Goal: Find specific fact: Find specific fact

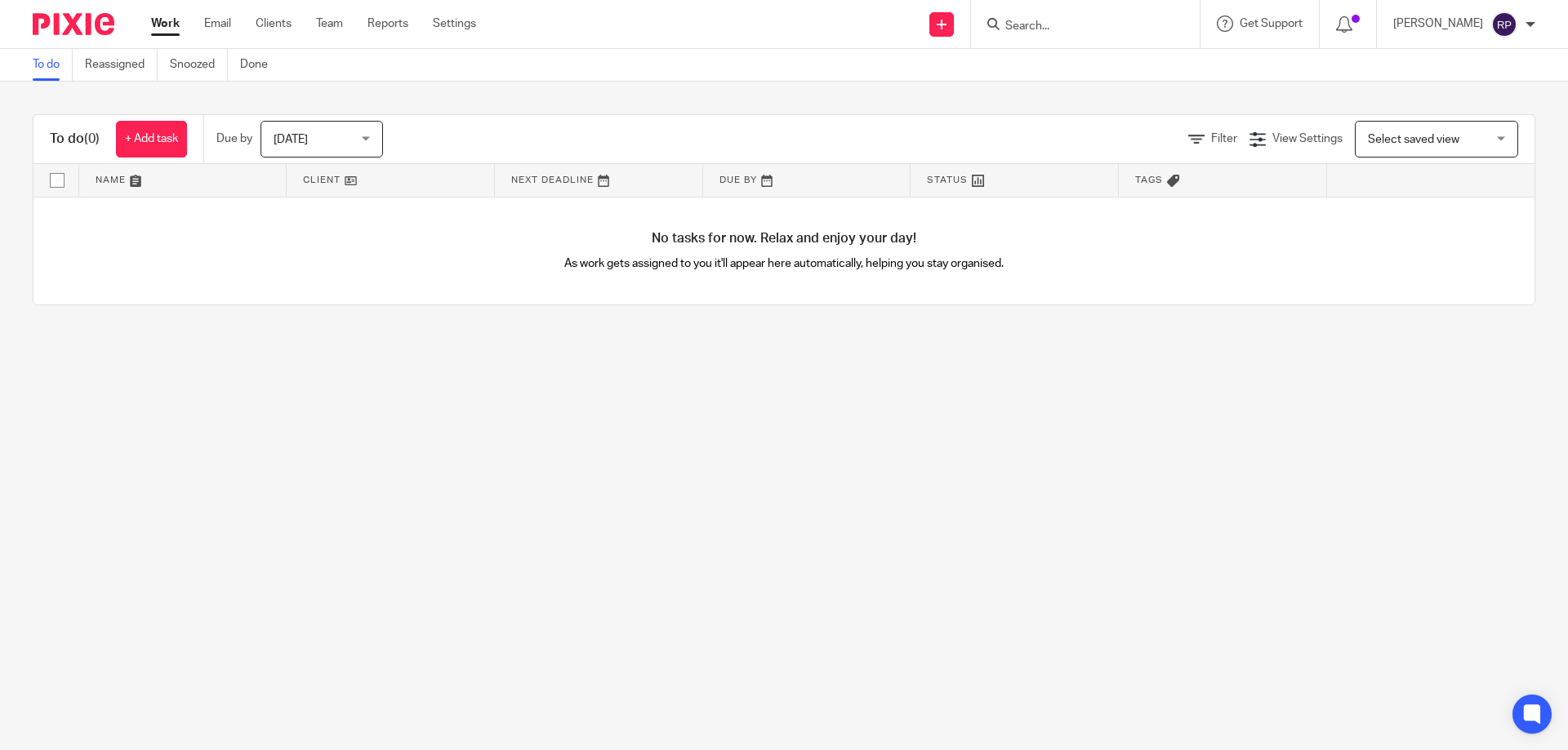
click at [1091, 25] on input "Search" at bounding box center [1076, 27] width 147 height 14
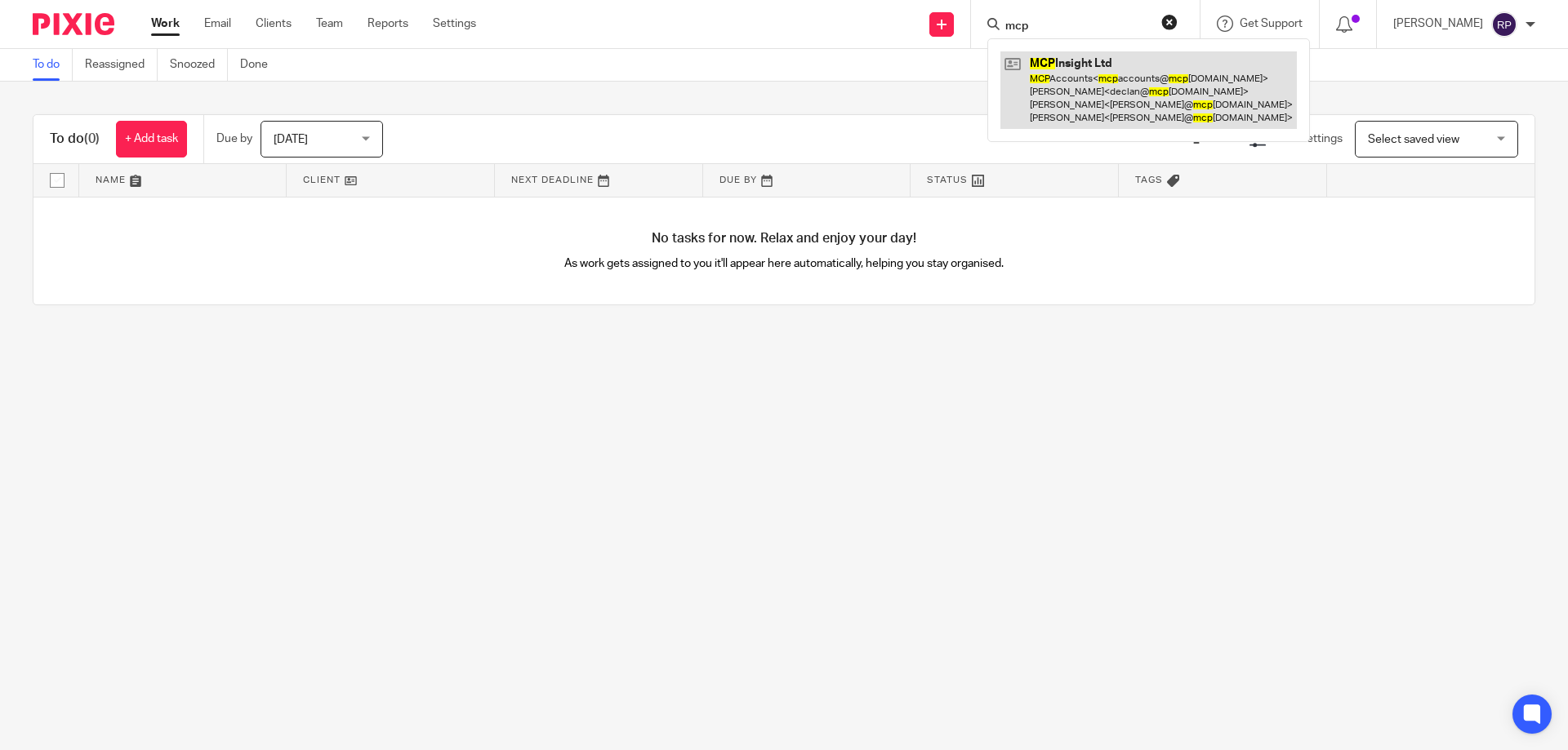
type input "mcp"
click at [1117, 79] on link at bounding box center [1149, 90] width 297 height 78
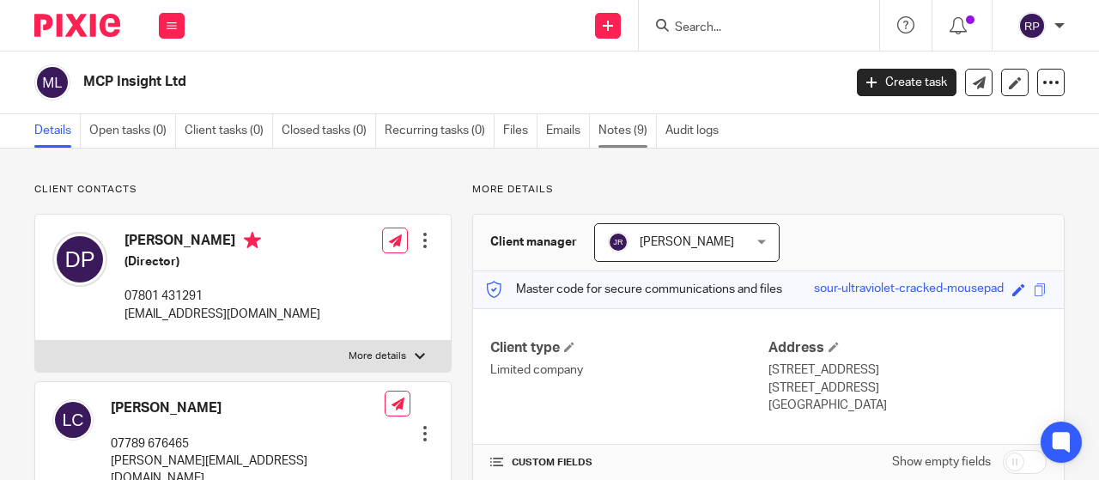
click at [606, 122] on link "Notes (9)" at bounding box center [627, 130] width 58 height 33
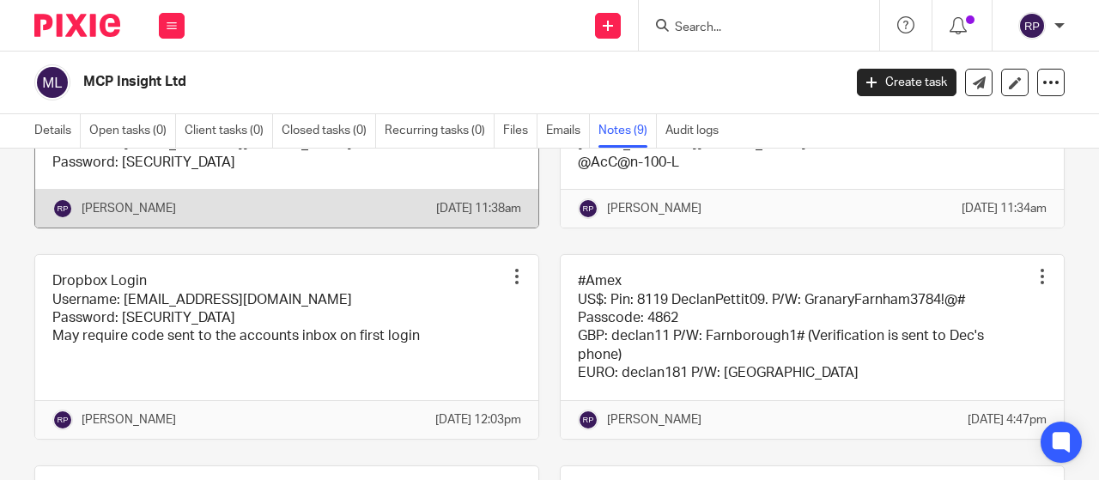
scroll to position [172, 0]
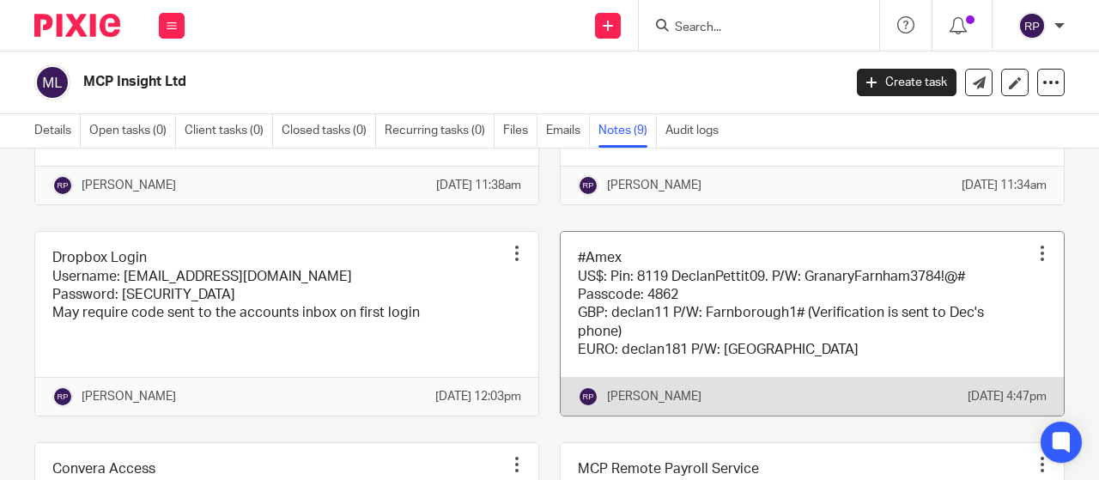
click at [601, 305] on link at bounding box center [812, 324] width 503 height 184
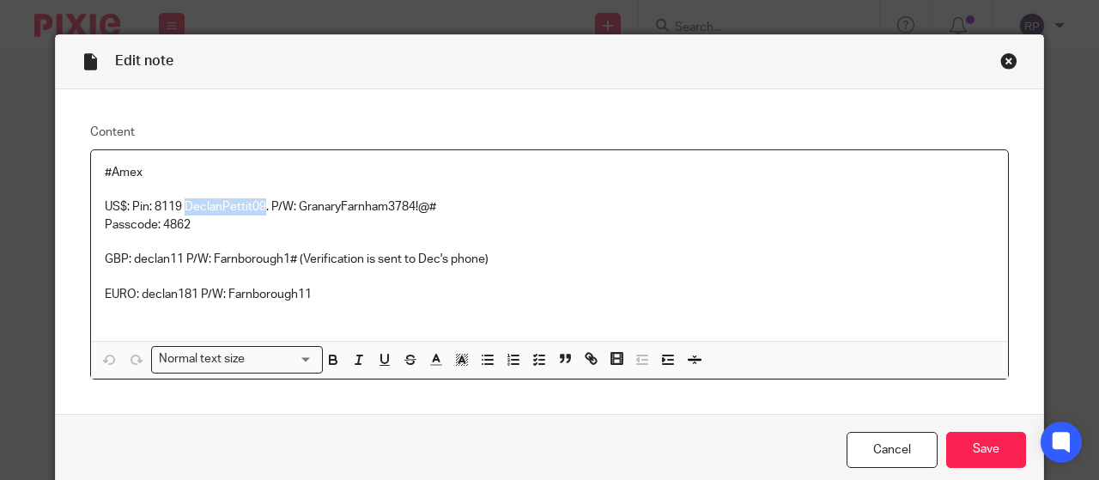
drag, startPoint x: 258, startPoint y: 200, endPoint x: 181, endPoint y: 202, distance: 77.3
click at [181, 202] on p "US$: Pin: 8119 DeclanPettit09. P/W: GranaryFarnham3784!@#" at bounding box center [550, 206] width 890 height 17
copy p "DeclanPettit09"
click at [347, 219] on p "Passcode: 4862" at bounding box center [550, 224] width 890 height 17
drag, startPoint x: 434, startPoint y: 207, endPoint x: 295, endPoint y: 203, distance: 139.1
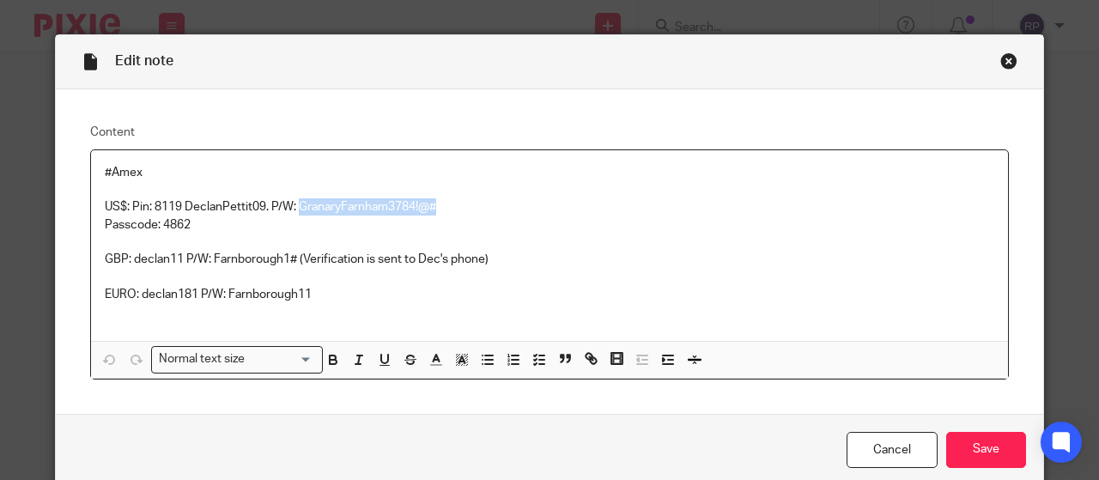
click at [295, 203] on p "US$: Pin: 8119 DeclanPettit09. P/W: GranaryFarnham3784!@#" at bounding box center [550, 206] width 890 height 17
copy p "GranaryFarnham3784!@#"
click at [222, 321] on div "#Amex US$: Pin: 8119 DeclanPettit09. P/W: GranaryFarnham3784!@# Passcode: 4862 …" at bounding box center [549, 245] width 917 height 191
drag, startPoint x: 192, startPoint y: 295, endPoint x: 137, endPoint y: 293, distance: 55.0
click at [137, 293] on p "EURO: declan181 P/W: Farnborough11" at bounding box center [550, 294] width 890 height 17
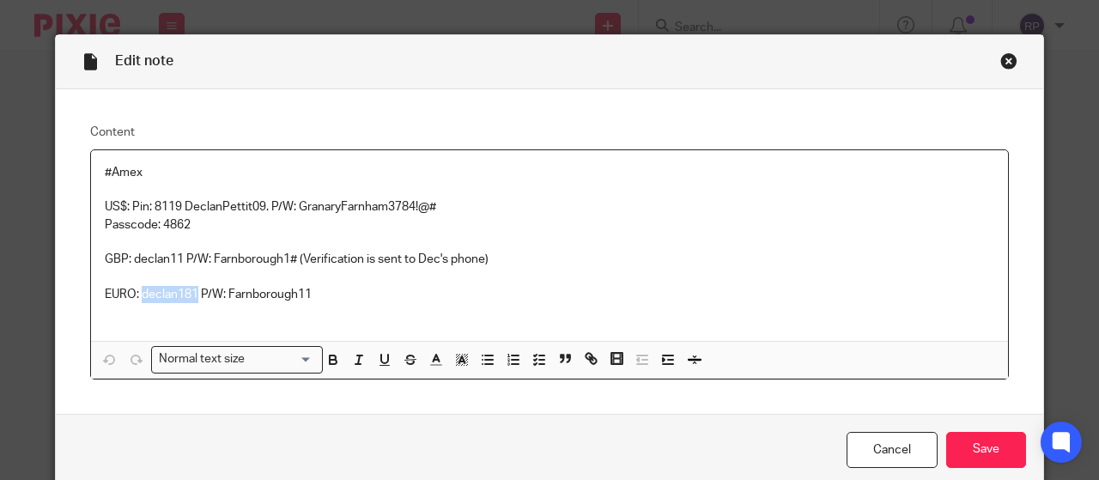
copy p "declan181"
click at [318, 287] on p "EURO: declan181 P/W: Farnborough11" at bounding box center [550, 294] width 890 height 17
drag, startPoint x: 309, startPoint y: 295, endPoint x: 223, endPoint y: 291, distance: 85.9
click at [223, 291] on p "EURO: declan181 P/W: Farnborough11" at bounding box center [550, 294] width 890 height 17
copy p "Farnborough11"
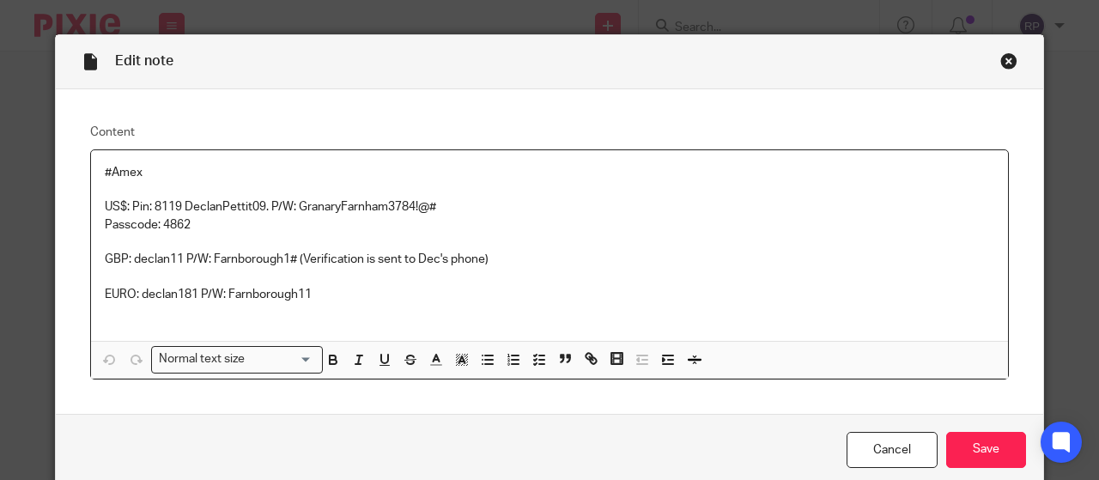
click at [143, 279] on p at bounding box center [550, 276] width 890 height 17
drag, startPoint x: 127, startPoint y: 258, endPoint x: 175, endPoint y: 255, distance: 48.2
click at [175, 255] on p "GBP: declan11 P/W: Farnborough1# (Verification is sent to Dec's phone)" at bounding box center [550, 259] width 890 height 17
copy p "declan11"
click at [289, 258] on p "GBP: declan11 P/W: Farnborough1# (Verification is sent to Dec's phone)" at bounding box center [550, 259] width 890 height 17
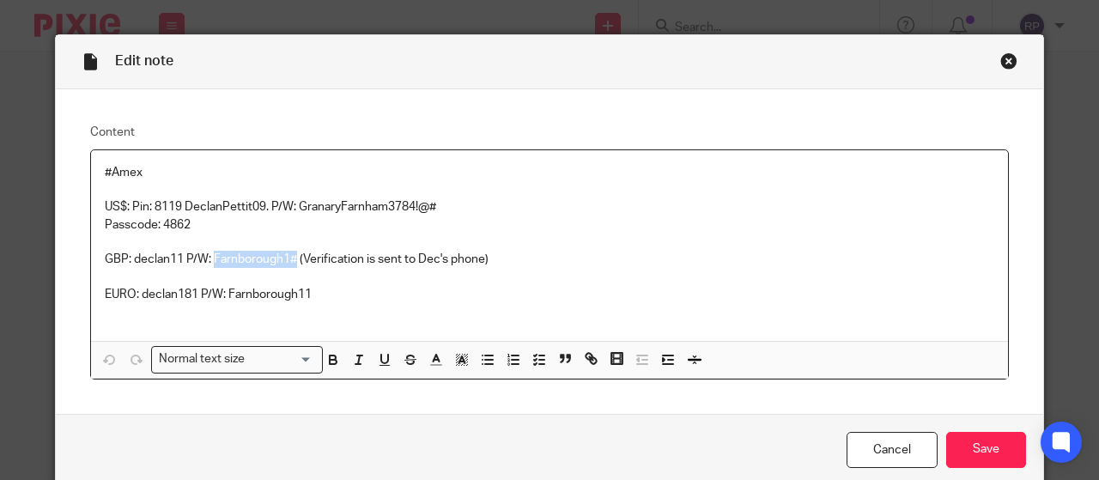
drag, startPoint x: 208, startPoint y: 257, endPoint x: 289, endPoint y: 251, distance: 81.8
click at [289, 251] on p "GBP: declan11 P/W: Farnborough1# (Verification is sent to Dec's phone)" at bounding box center [550, 259] width 890 height 17
copy p "Farnborough1#"
click at [161, 262] on p "GBP: declan11 P/W: Farnborough1# (Verification is sent to Dec's phone)" at bounding box center [550, 259] width 890 height 17
drag, startPoint x: 127, startPoint y: 256, endPoint x: 174, endPoint y: 253, distance: 47.3
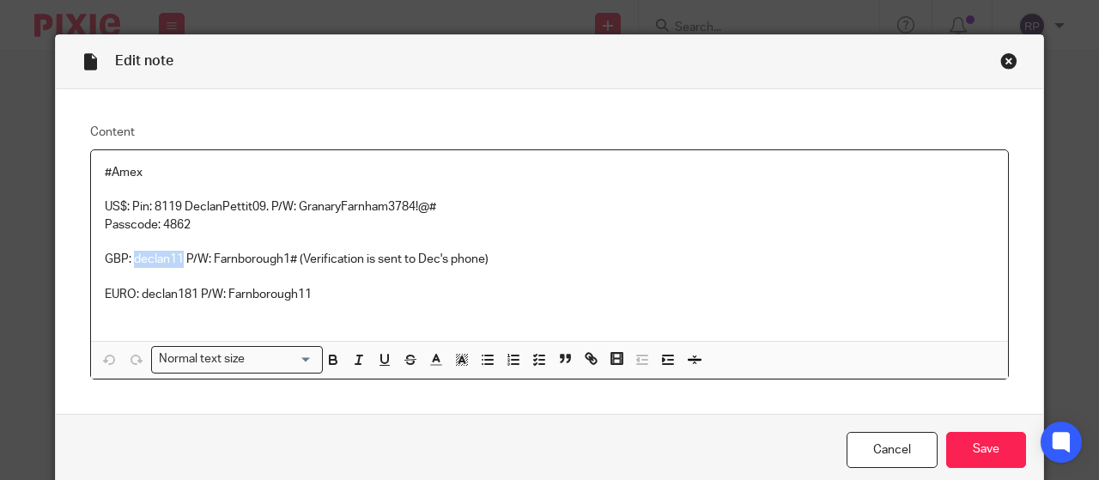
click at [174, 253] on p "GBP: declan11 P/W: Farnborough1# (Verification is sent to Dec's phone)" at bounding box center [550, 259] width 890 height 17
copy p "declan11"
click at [212, 281] on p at bounding box center [550, 276] width 890 height 17
drag, startPoint x: 208, startPoint y: 258, endPoint x: 290, endPoint y: 252, distance: 82.6
click at [290, 252] on p "GBP: declan11 P/W: Farnborough1# (Verification is sent to Dec's phone)" at bounding box center [550, 259] width 890 height 17
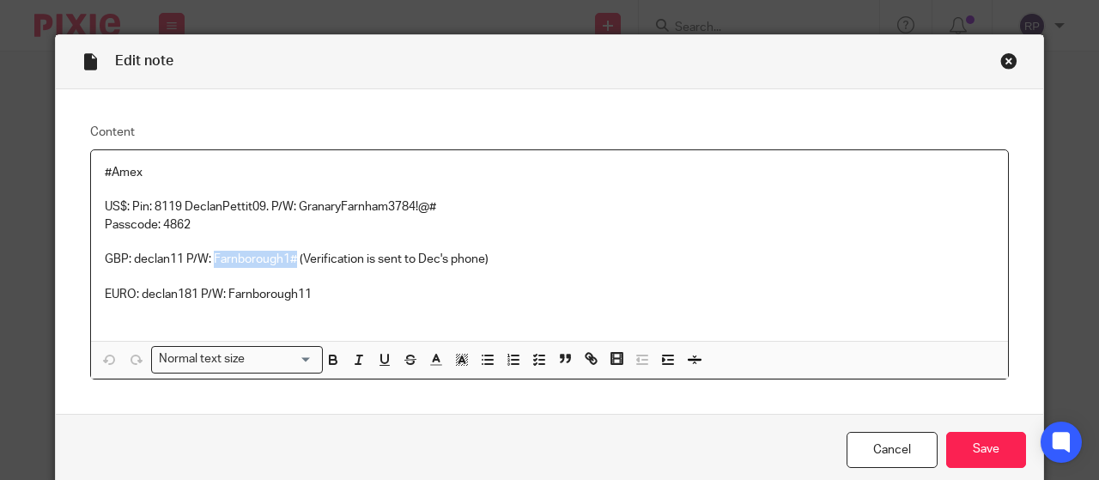
copy p "Farnborough1#"
click at [342, 312] on p at bounding box center [550, 311] width 890 height 17
drag, startPoint x: 179, startPoint y: 203, endPoint x: 257, endPoint y: 201, distance: 77.3
click at [257, 201] on p "US$: Pin: 8119 DeclanPettit09. P/W: GranaryFarnham3784!@#" at bounding box center [550, 206] width 890 height 17
copy p "DeclanPettit09"
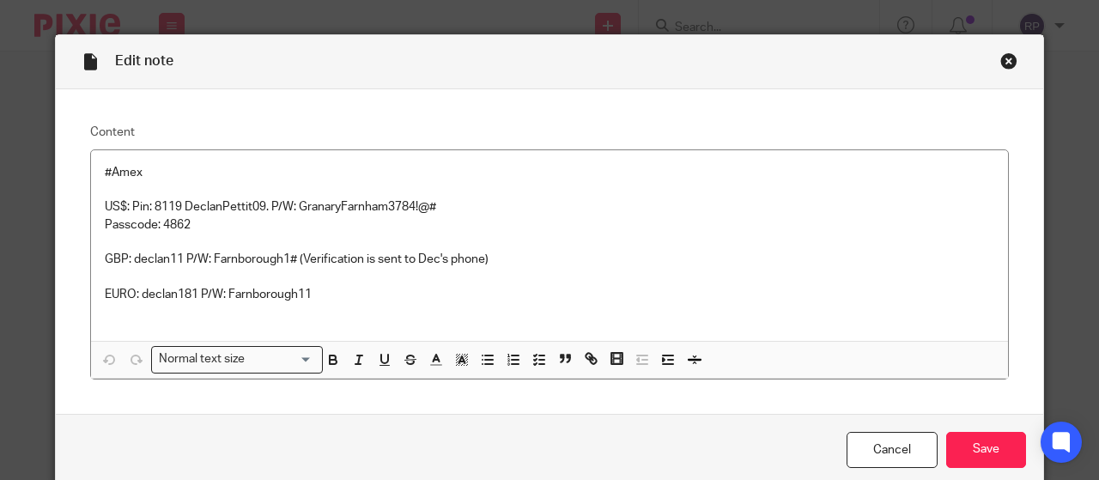
drag, startPoint x: 342, startPoint y: 226, endPoint x: 355, endPoint y: 223, distance: 14.0
click at [342, 226] on p "Passcode: 4862" at bounding box center [550, 224] width 890 height 17
drag, startPoint x: 429, startPoint y: 205, endPoint x: 295, endPoint y: 202, distance: 134.0
click at [295, 202] on p "US$: Pin: 8119 DeclanPettit09. P/W: GranaryFarnham3784!@#" at bounding box center [550, 206] width 890 height 17
copy p "GranaryFarnham3784!@#"
